Goal: Information Seeking & Learning: Learn about a topic

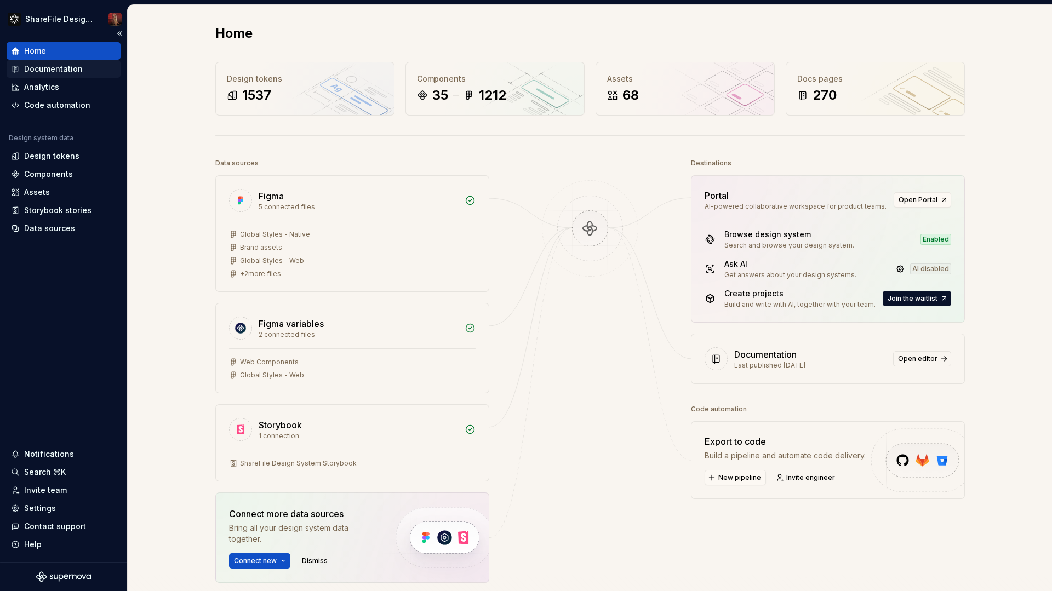
click at [63, 69] on div "Documentation" at bounding box center [53, 69] width 59 height 11
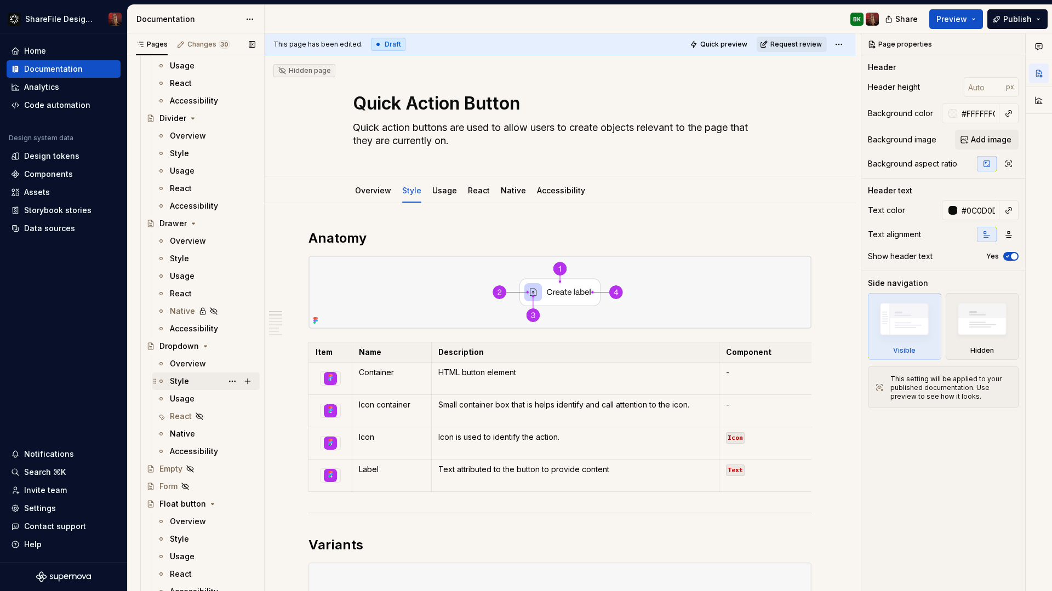
scroll to position [2138, 0]
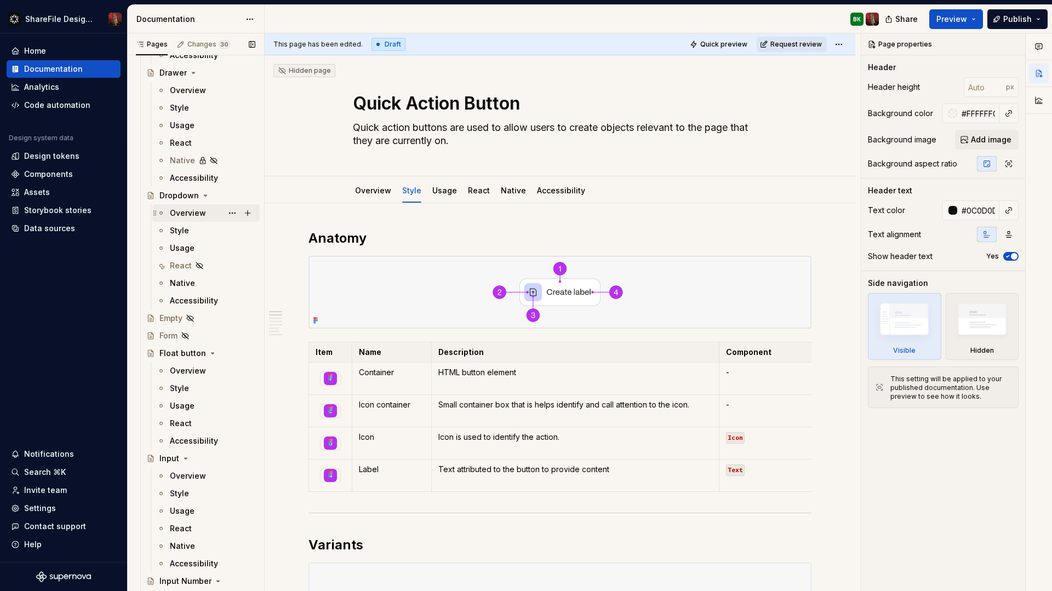
click at [183, 211] on div "Overview" at bounding box center [188, 213] width 36 height 11
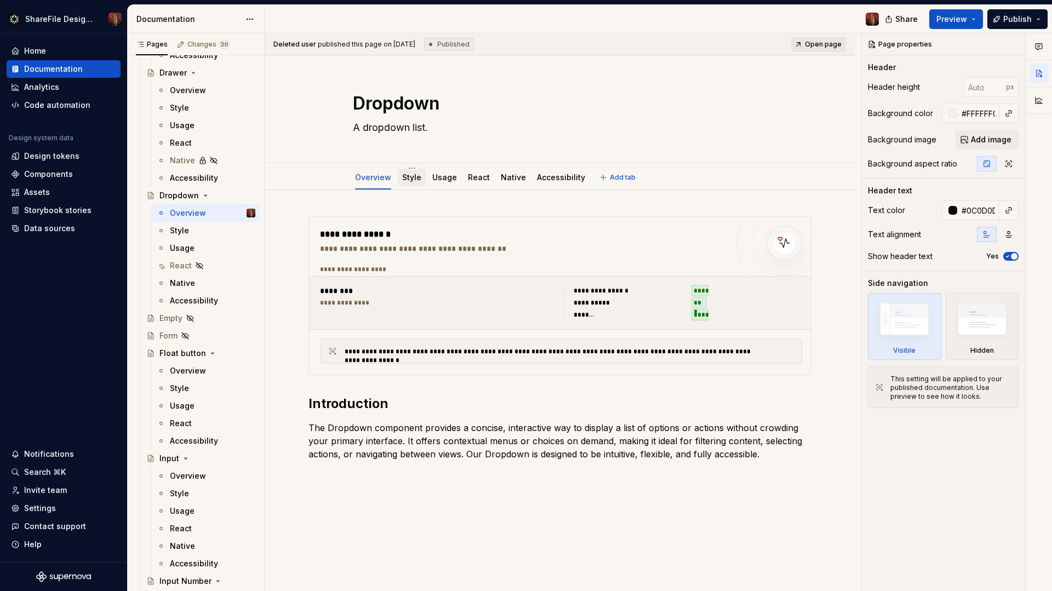
click at [409, 176] on link "Style" at bounding box center [411, 177] width 19 height 9
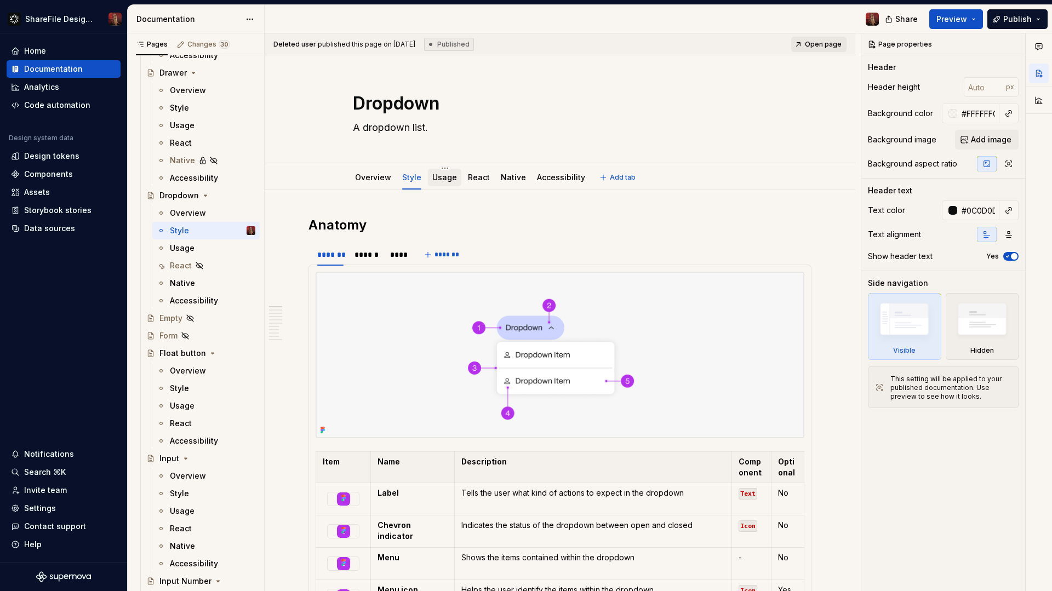
click at [433, 183] on div "Usage" at bounding box center [444, 177] width 25 height 11
click at [448, 179] on link "Usage" at bounding box center [444, 177] width 25 height 9
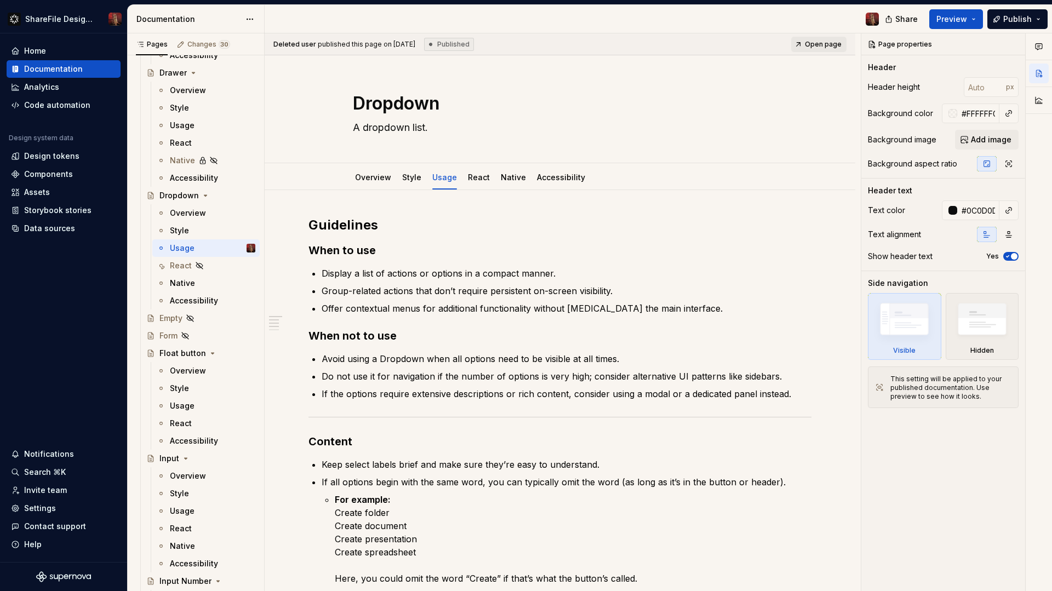
type textarea "*"
